Goal: Task Accomplishment & Management: Manage account settings

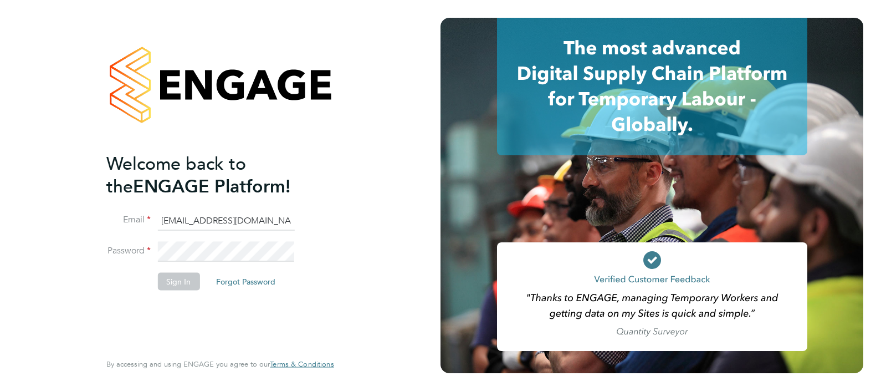
click at [209, 224] on input "ngb@pretiumresourcing.co.uk" at bounding box center [225, 221] width 137 height 20
type input "Sasha.apleona@pretiumresourcing.co.uk"
click at [176, 283] on button "Sign In" at bounding box center [178, 281] width 42 height 18
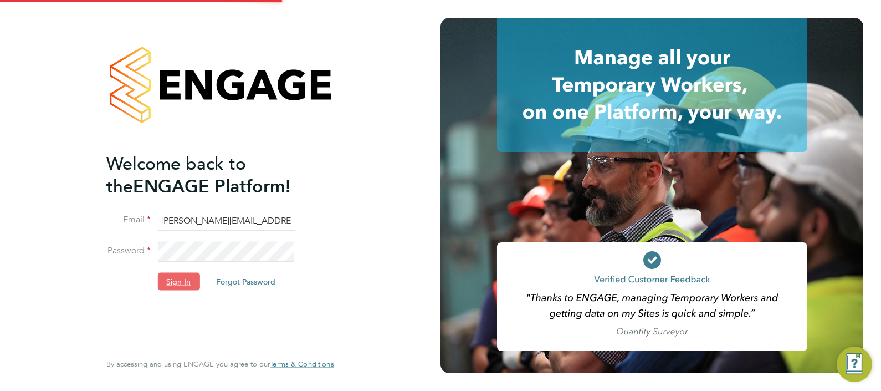
click at [189, 276] on button "Sign In" at bounding box center [178, 281] width 42 height 18
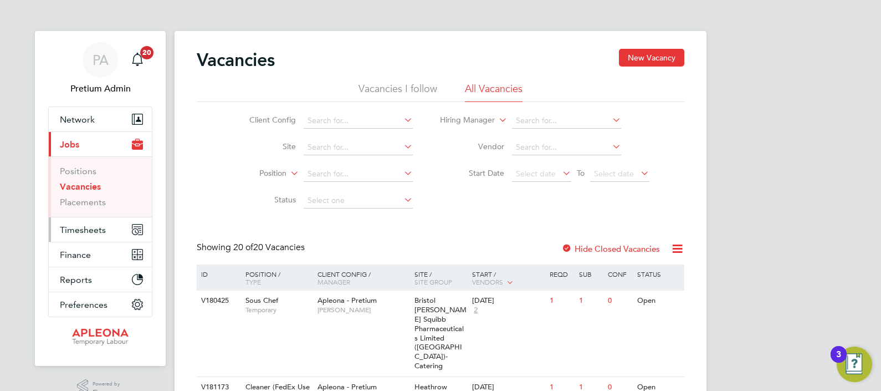
click at [101, 235] on button "Timesheets" at bounding box center [100, 229] width 103 height 24
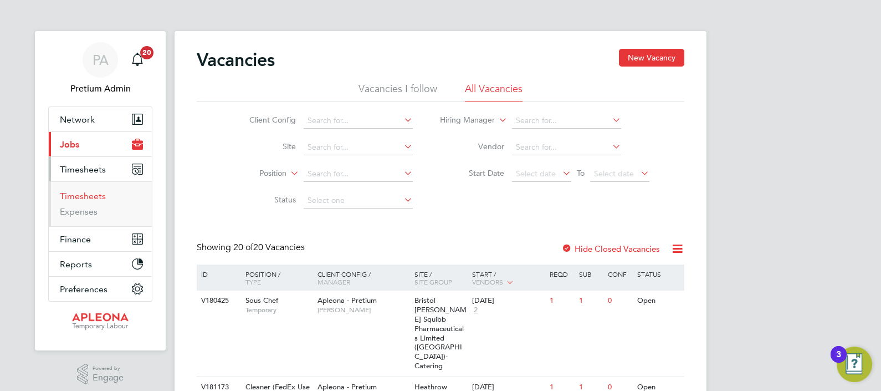
drag, startPoint x: 89, startPoint y: 194, endPoint x: 172, endPoint y: 203, distance: 84.1
click at [89, 194] on link "Timesheets" at bounding box center [83, 196] width 46 height 11
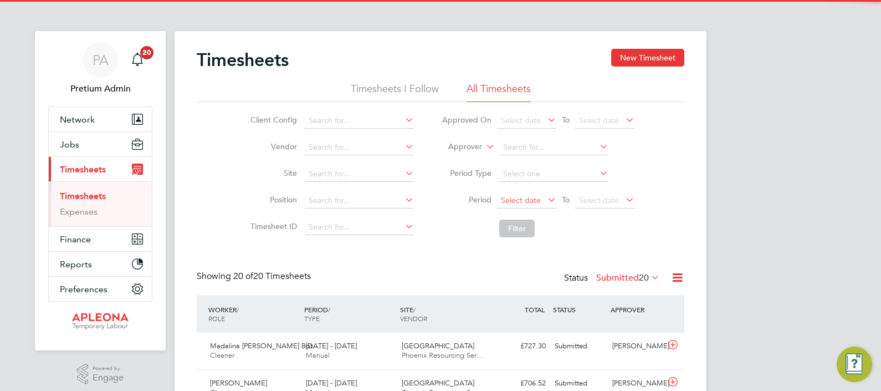
click at [520, 194] on span "Select date" at bounding box center [526, 200] width 59 height 15
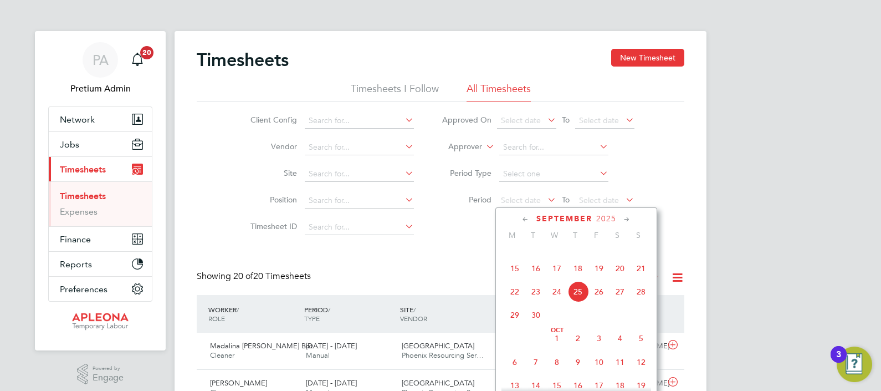
click at [620, 255] on span "13" at bounding box center [619, 244] width 21 height 21
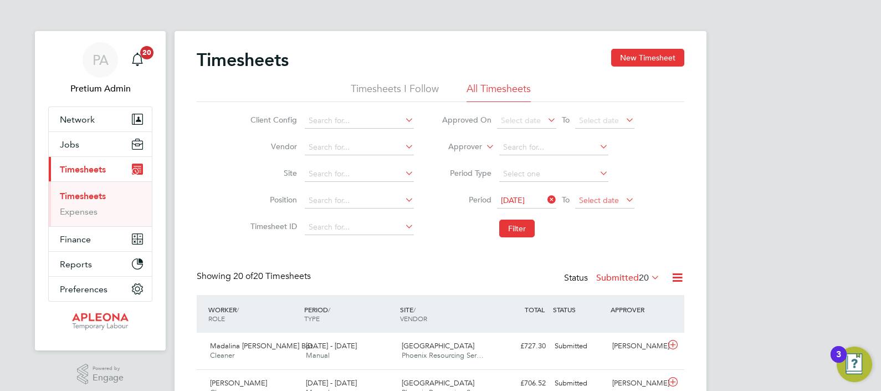
click at [592, 198] on span "Select date" at bounding box center [599, 200] width 40 height 10
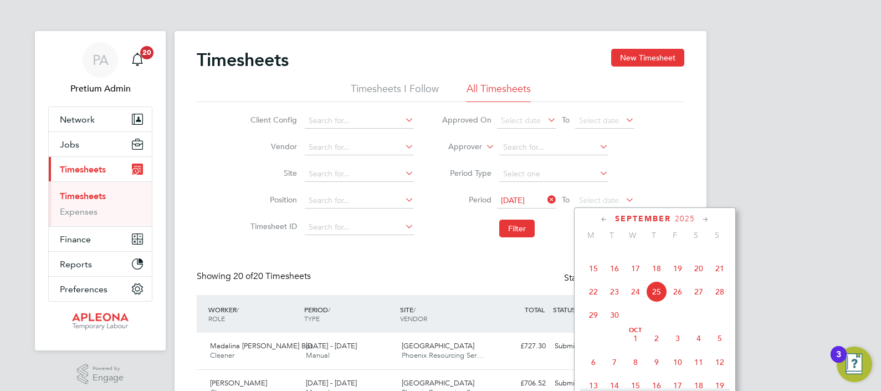
click at [679, 279] on span "19" at bounding box center [677, 268] width 21 height 21
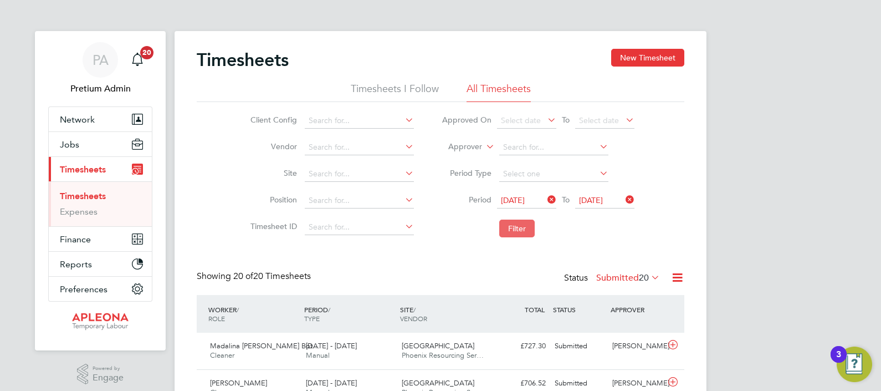
click at [520, 231] on button "Filter" at bounding box center [516, 228] width 35 height 18
click at [619, 275] on label "Submitted 12" at bounding box center [628, 277] width 64 height 11
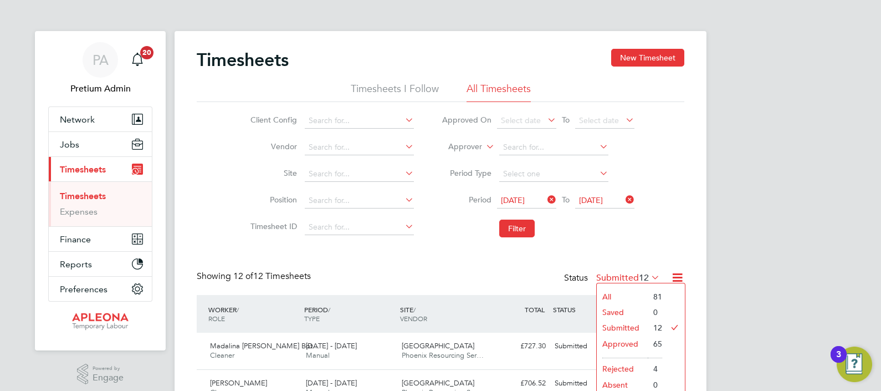
click at [623, 342] on li "Approved" at bounding box center [622, 344] width 51 height 16
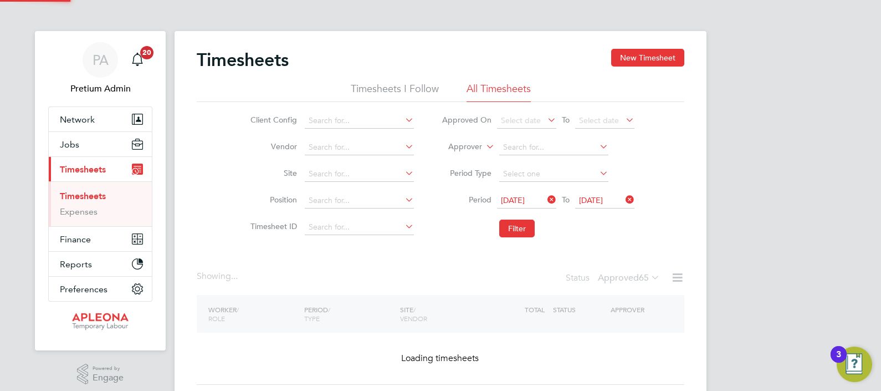
click at [677, 278] on icon at bounding box center [677, 277] width 14 height 14
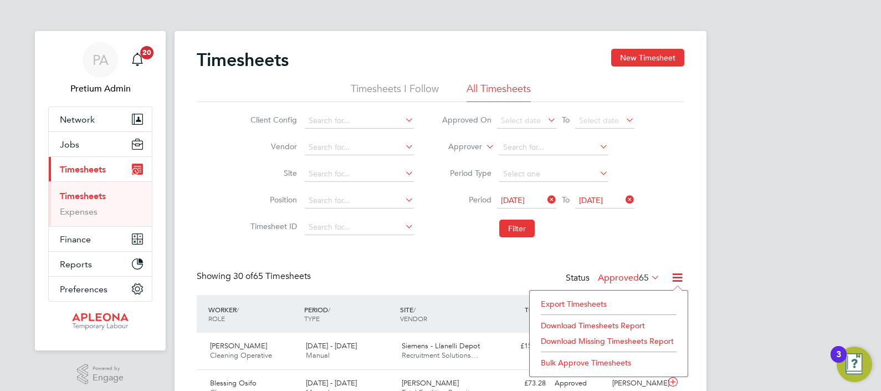
click at [632, 321] on li "Download Timesheets Report" at bounding box center [608, 325] width 147 height 16
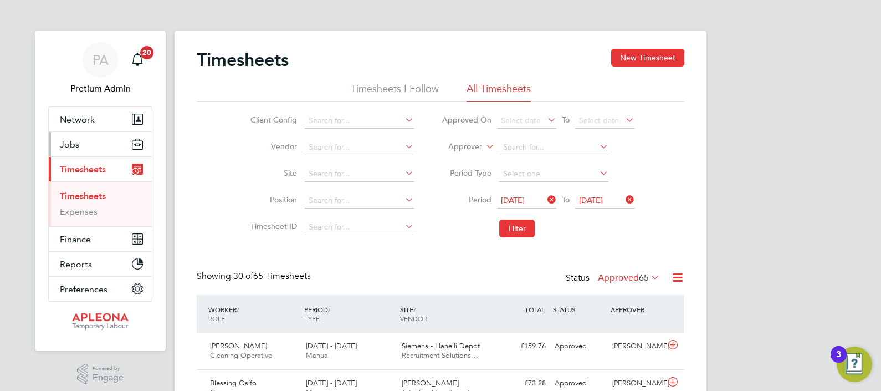
click at [86, 152] on button "Jobs" at bounding box center [100, 144] width 103 height 24
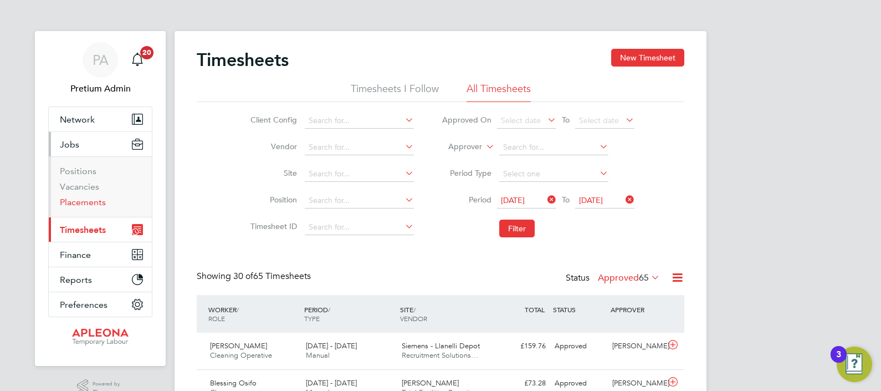
click at [75, 201] on link "Placements" at bounding box center [83, 202] width 46 height 11
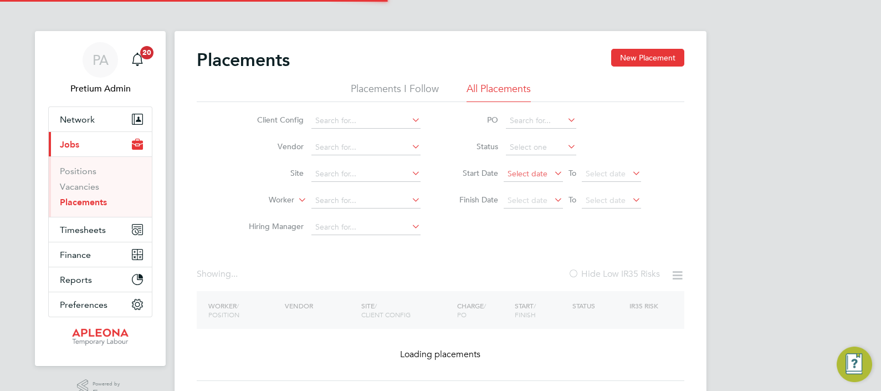
click at [528, 150] on input at bounding box center [541, 148] width 70 height 16
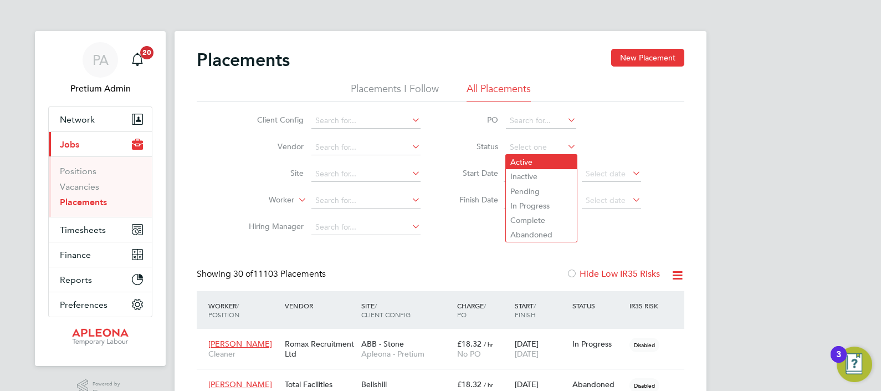
click at [538, 166] on li "Active" at bounding box center [541, 162] width 71 height 14
type input "Active"
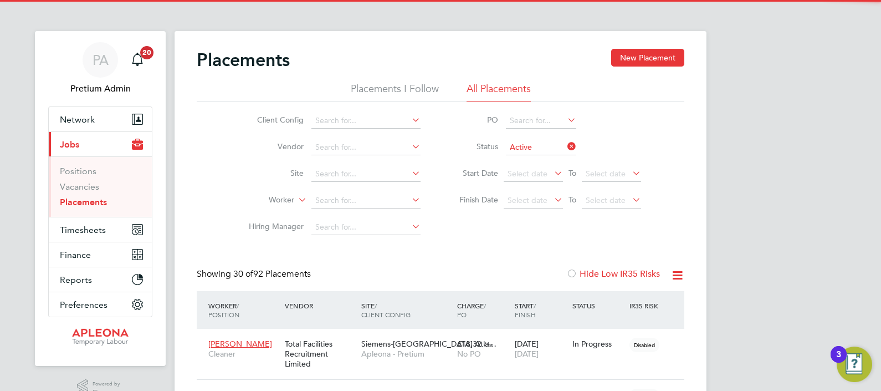
click at [675, 279] on icon at bounding box center [677, 275] width 14 height 14
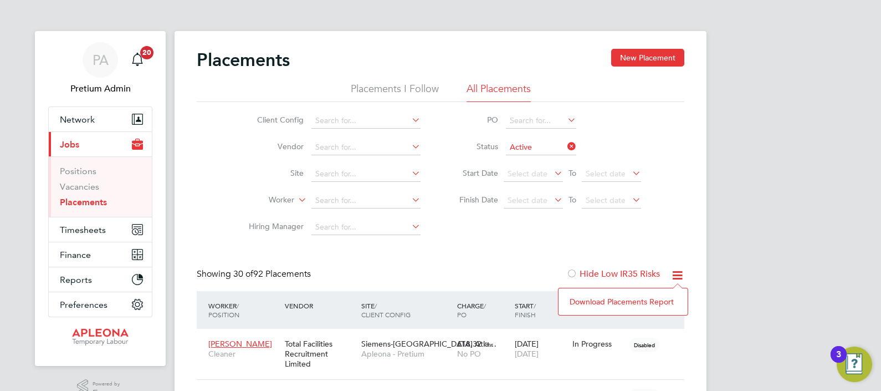
click at [604, 302] on li "Download Placements Report" at bounding box center [623, 302] width 118 height 16
